Goal: Task Accomplishment & Management: Manage account settings

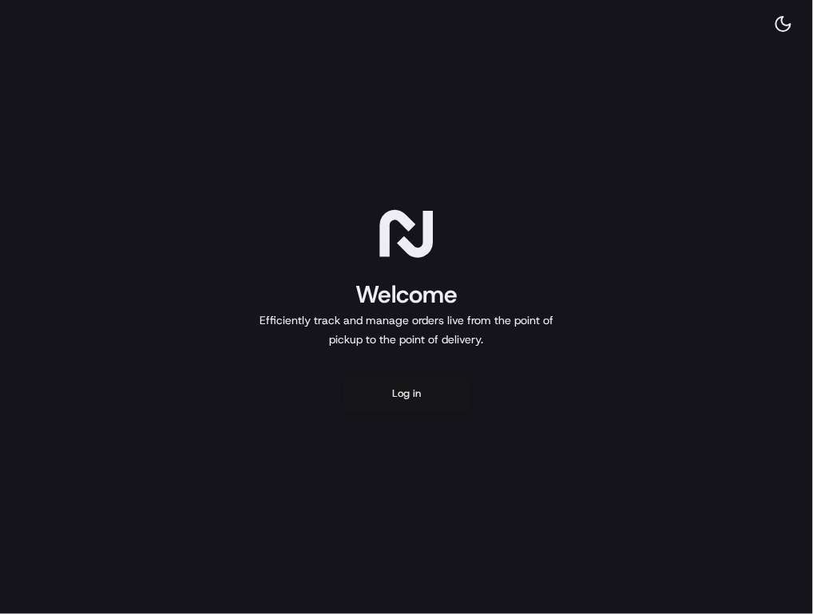
click at [403, 404] on button "Log in" at bounding box center [407, 394] width 128 height 38
